Goal: Information Seeking & Learning: Learn about a topic

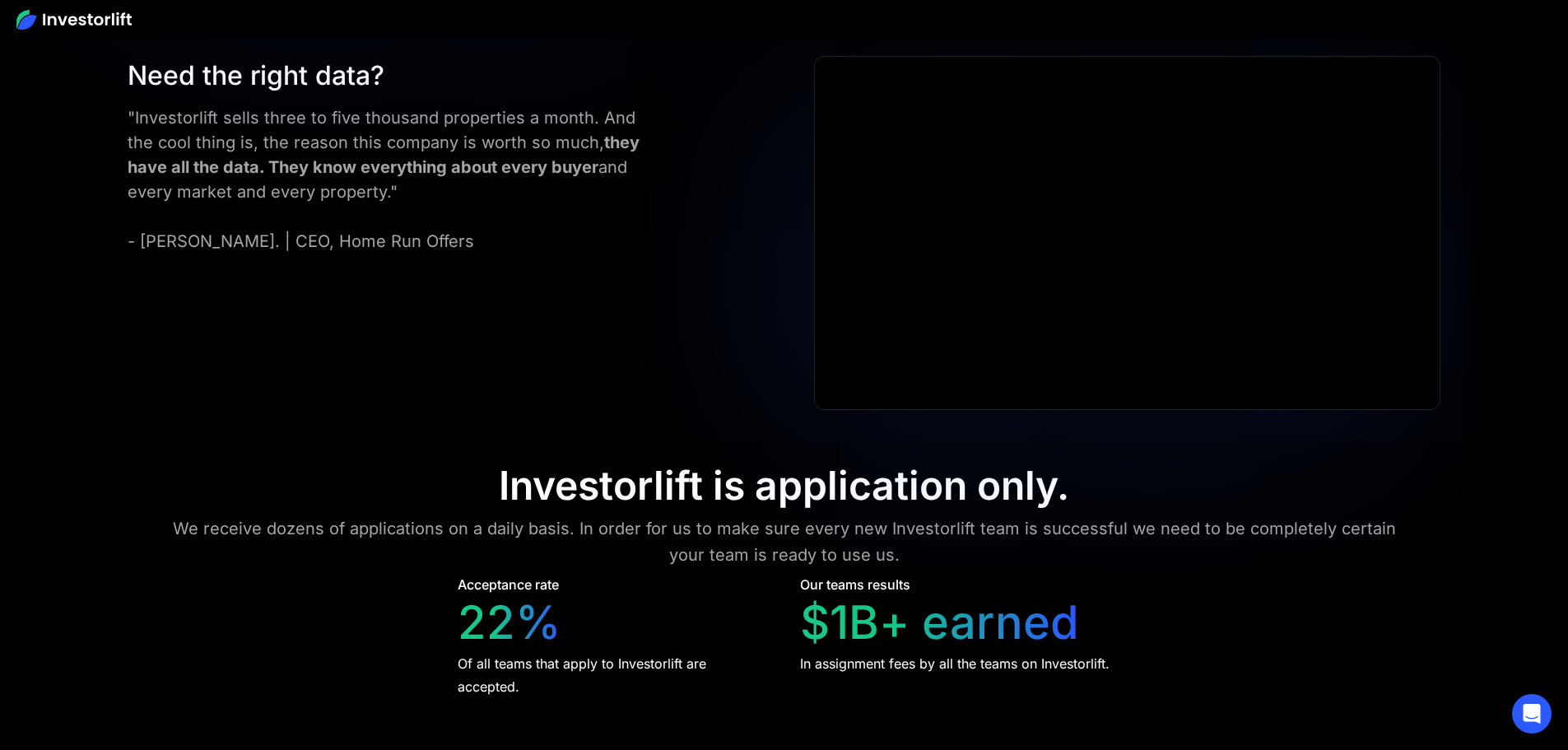
scroll to position [6681, 0]
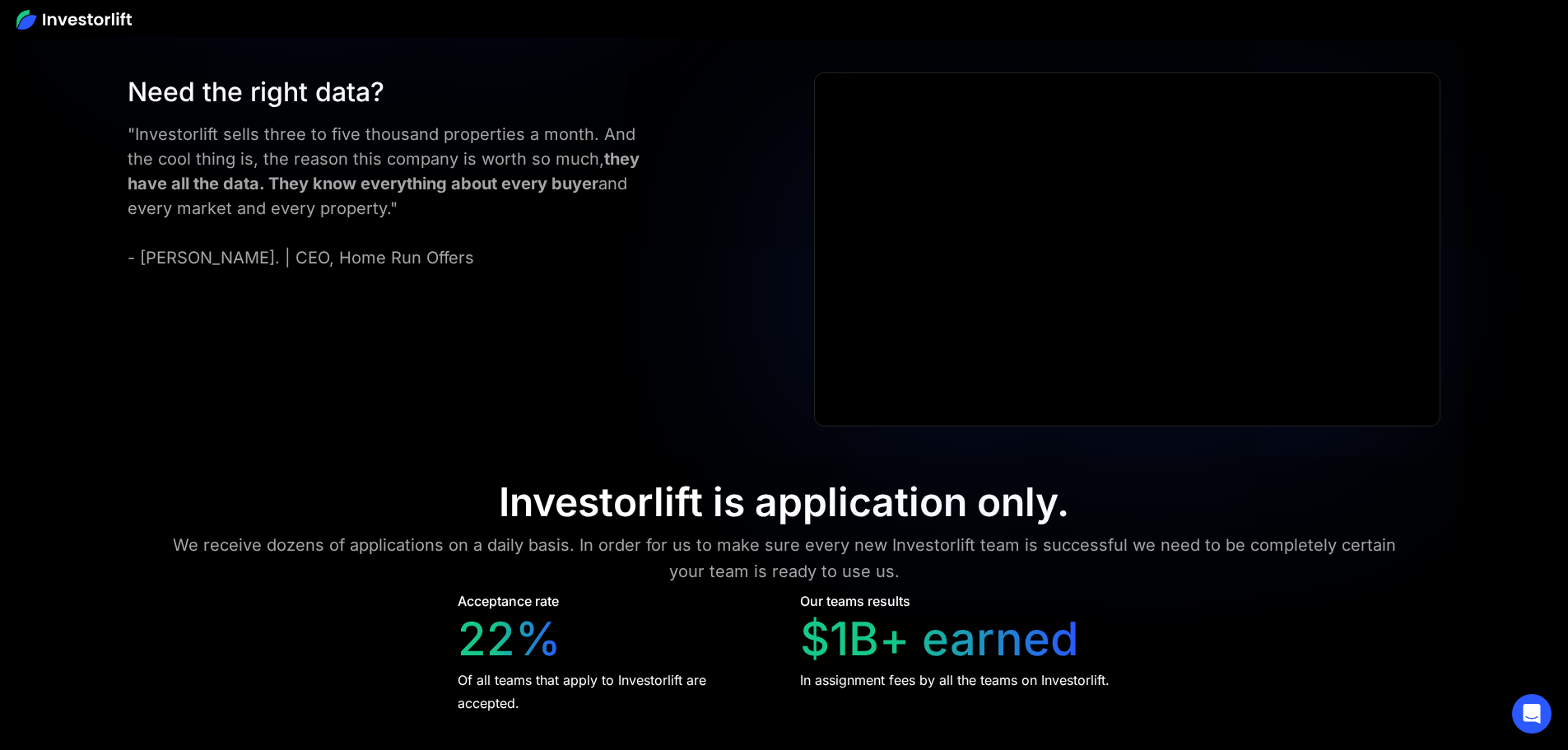
scroll to position [6664, 0]
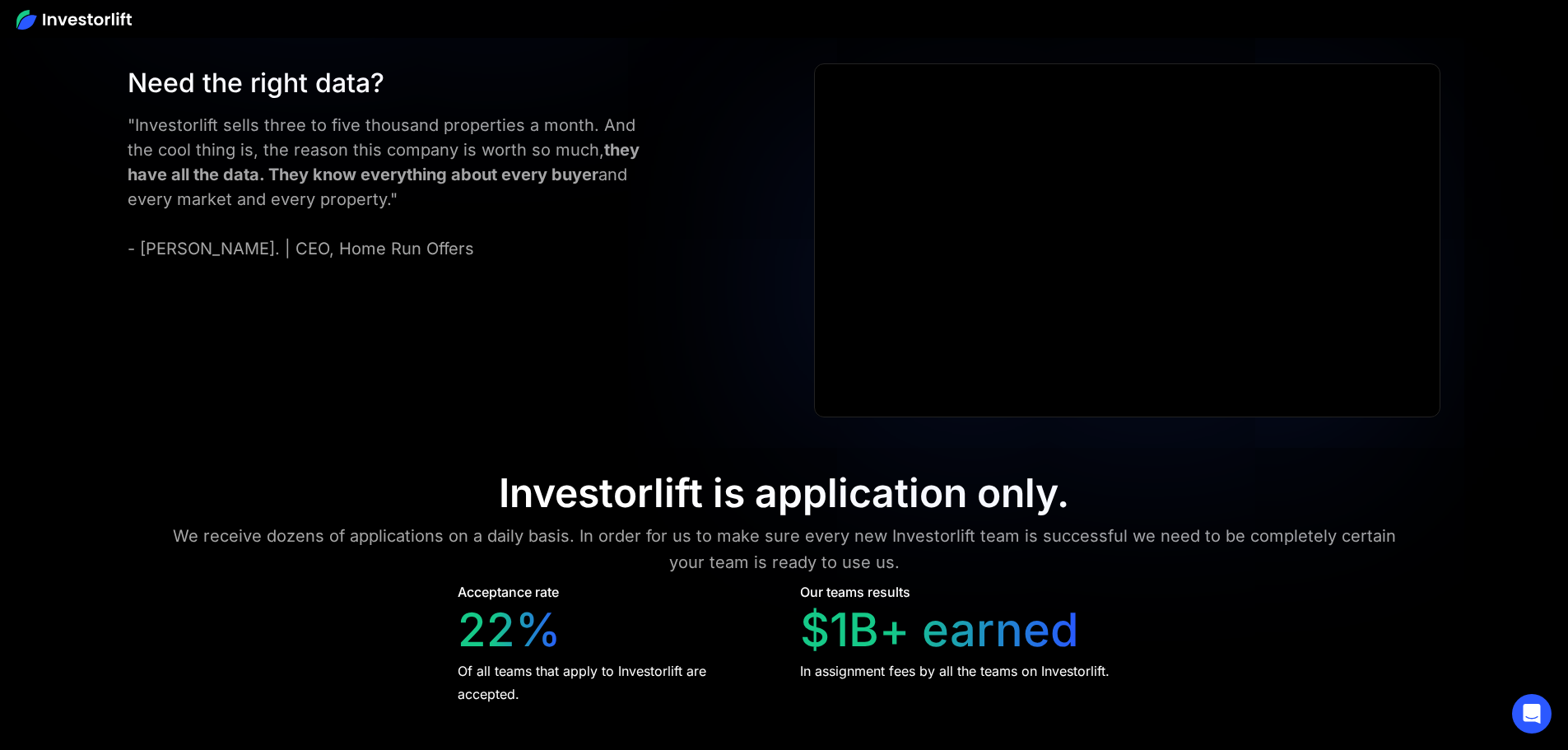
drag, startPoint x: 592, startPoint y: 350, endPoint x: 563, endPoint y: 350, distance: 29.0
drag, startPoint x: 1276, startPoint y: 252, endPoint x: 1150, endPoint y: 254, distance: 126.0
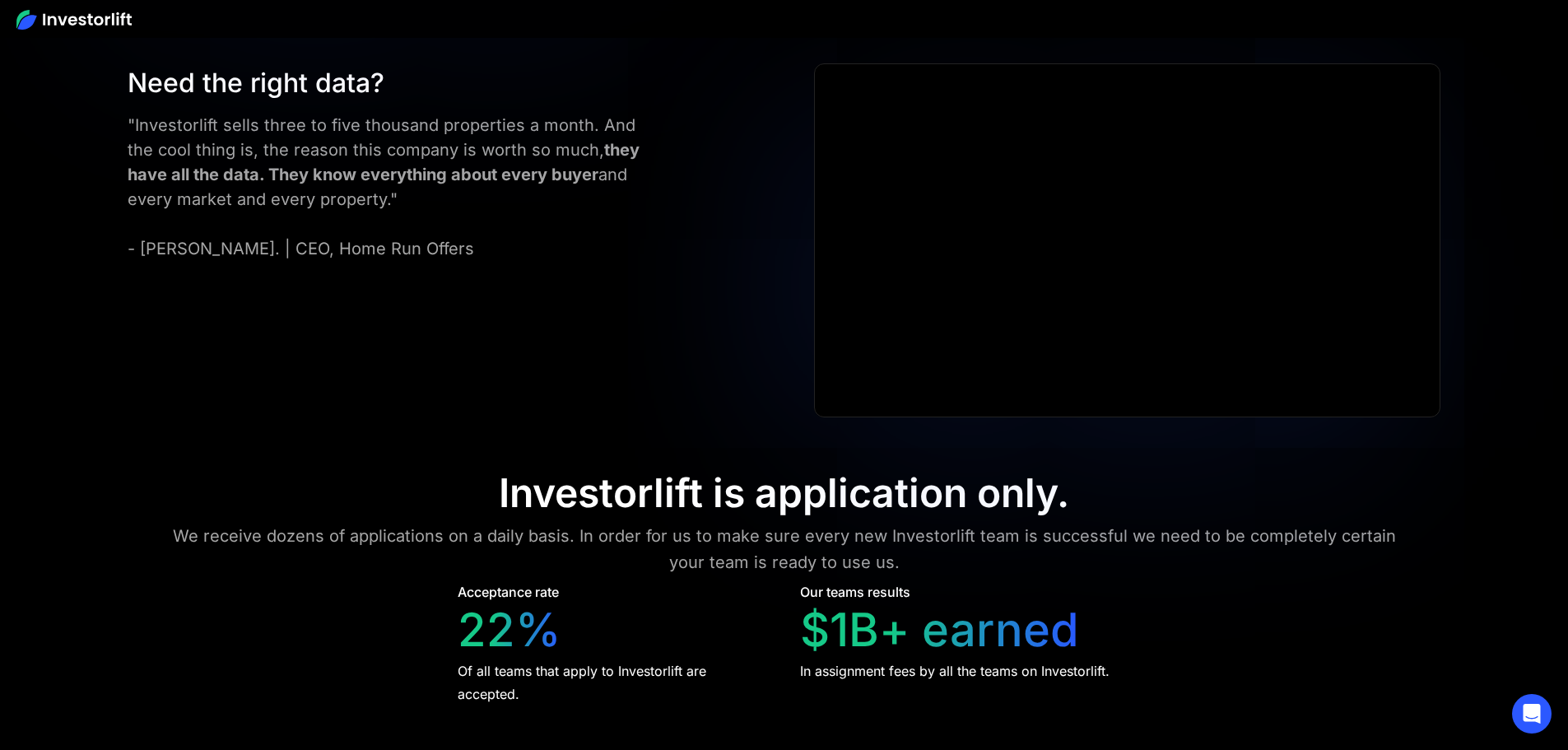
drag, startPoint x: 1289, startPoint y: 244, endPoint x: 1043, endPoint y: 247, distance: 246.0
